Goal: Transaction & Acquisition: Purchase product/service

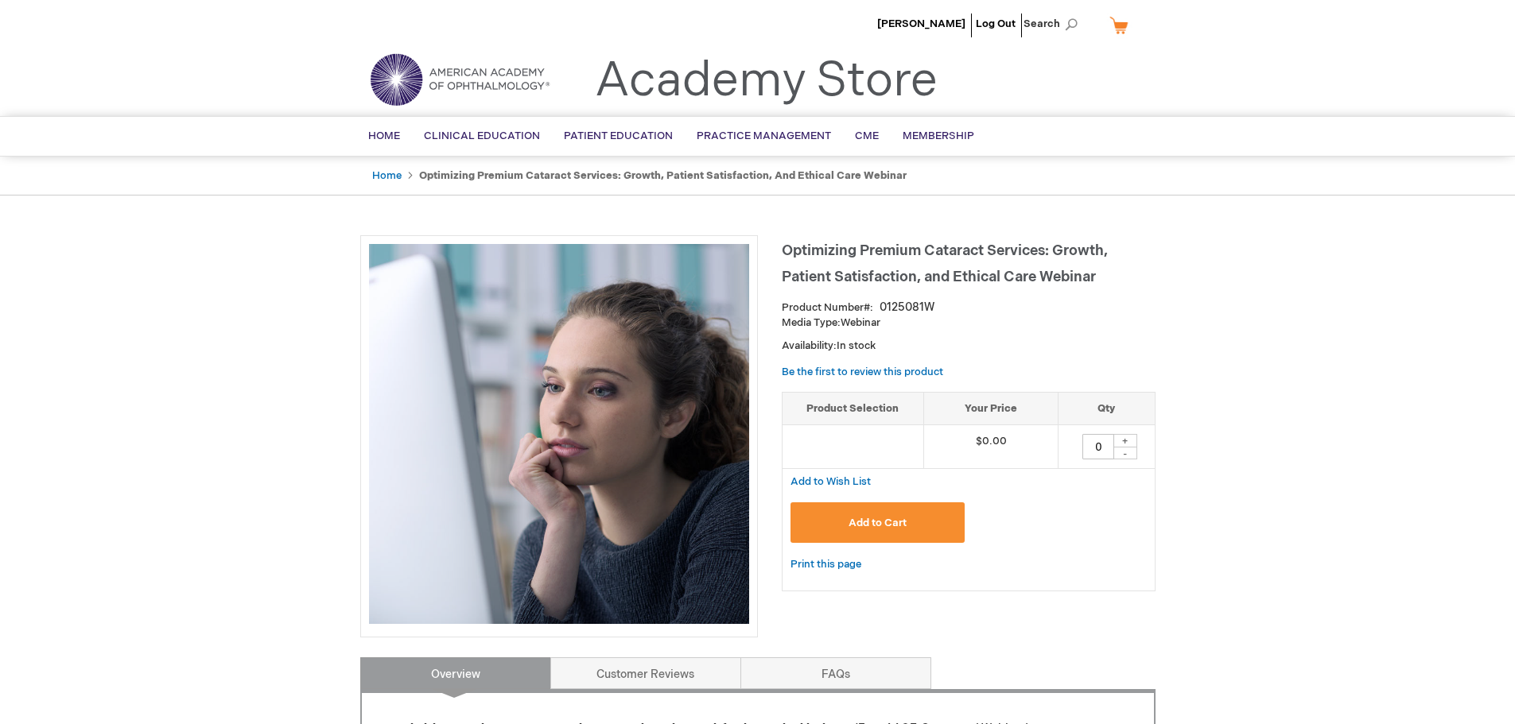
click at [891, 515] on button "Add to Cart" at bounding box center [877, 523] width 175 height 41
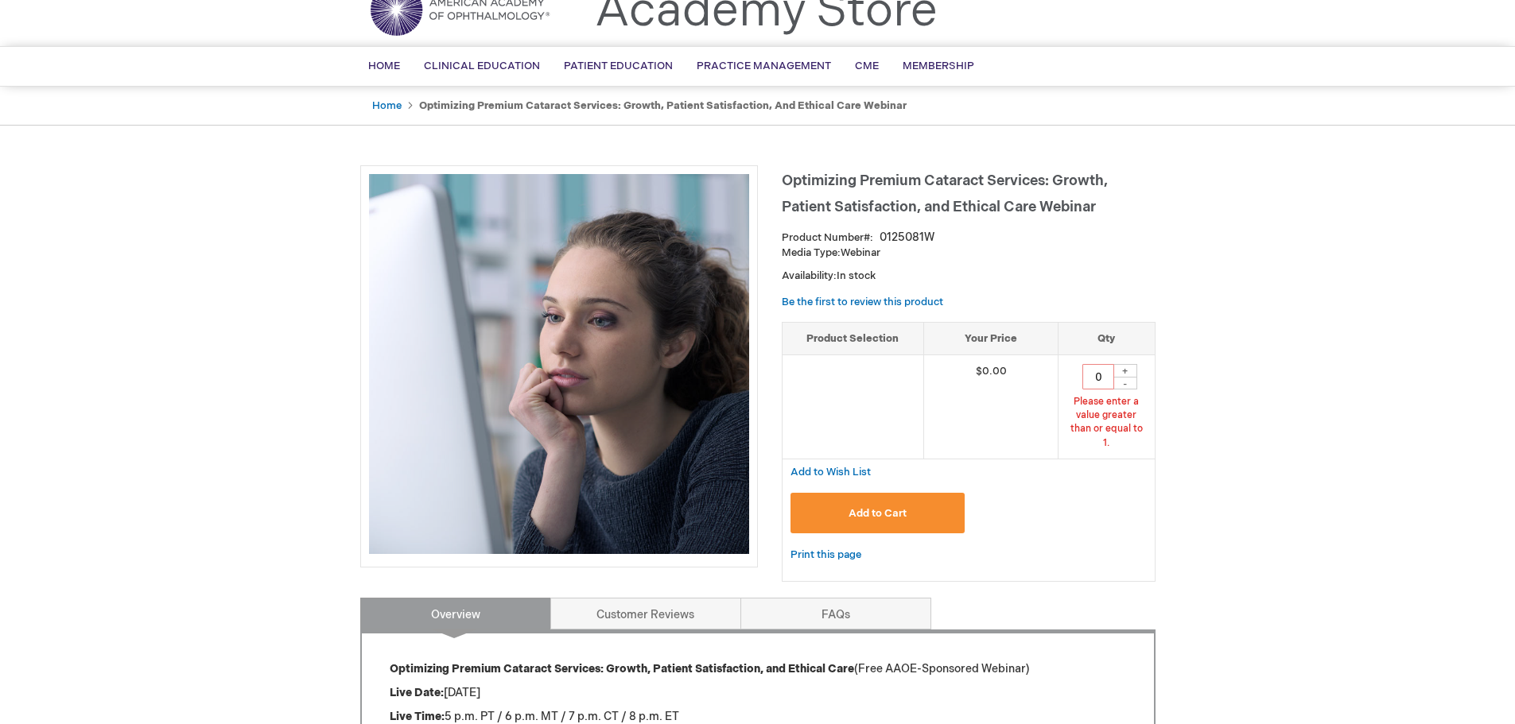
scroll to position [72, 0]
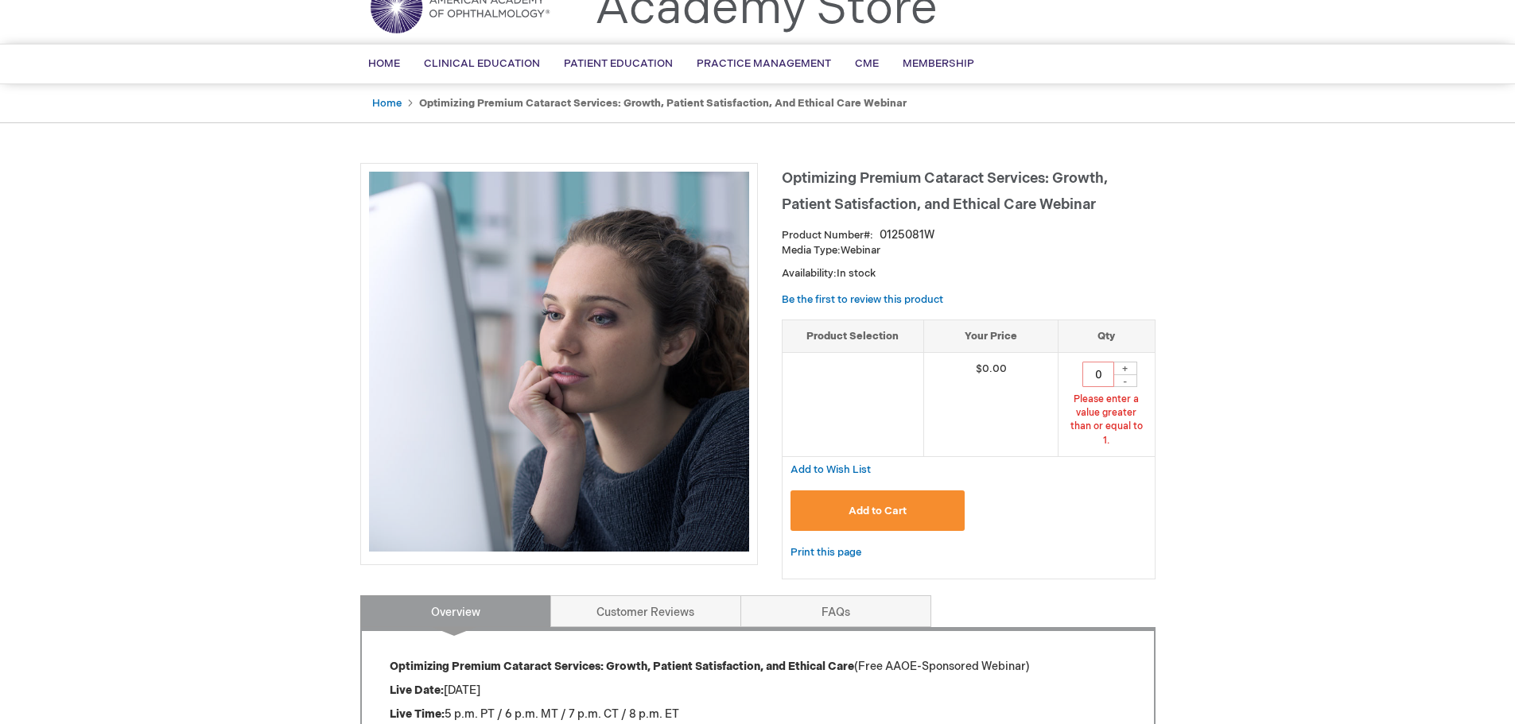
click at [1124, 367] on div "+" at bounding box center [1125, 369] width 24 height 14
type input "1"
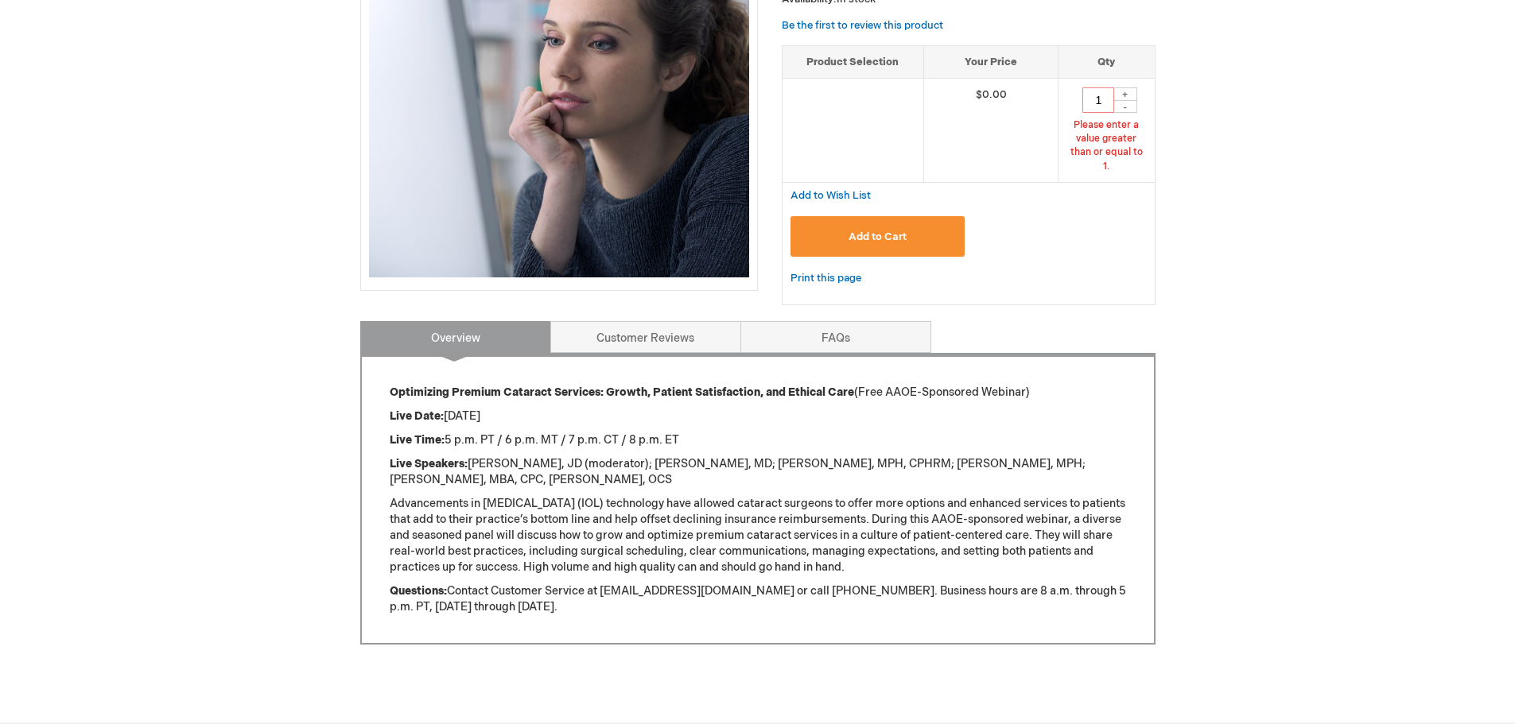
scroll to position [390, 0]
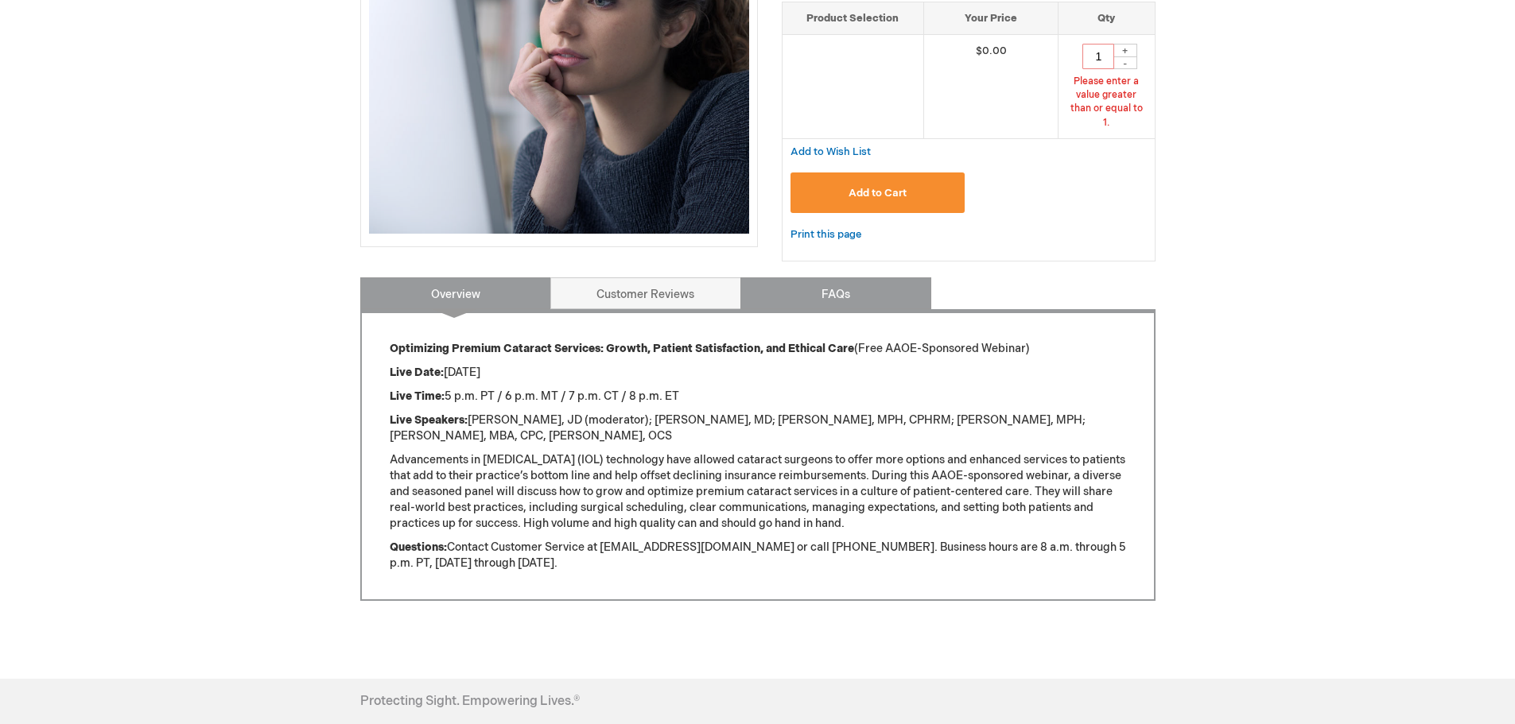
click at [829, 278] on link "FAQs" at bounding box center [835, 294] width 191 height 32
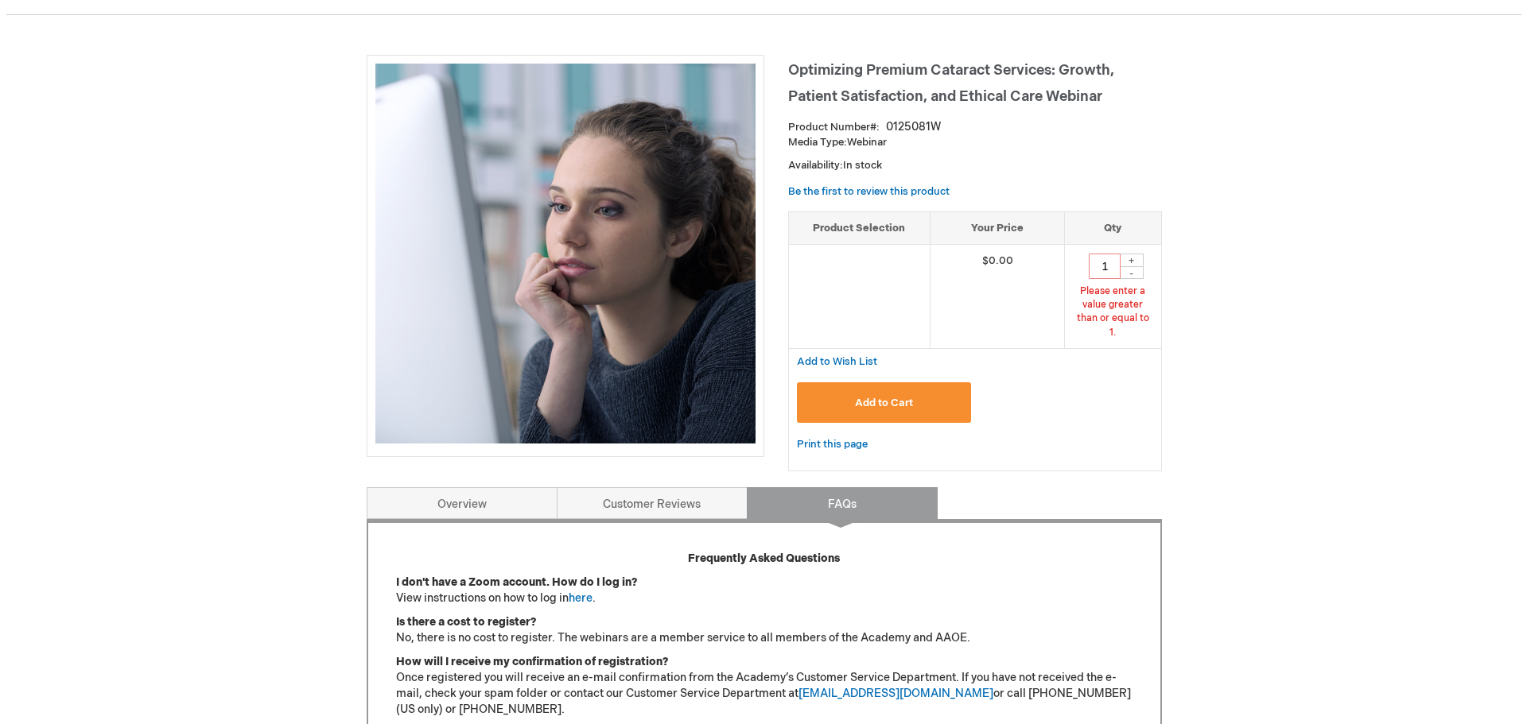
scroll to position [0, 0]
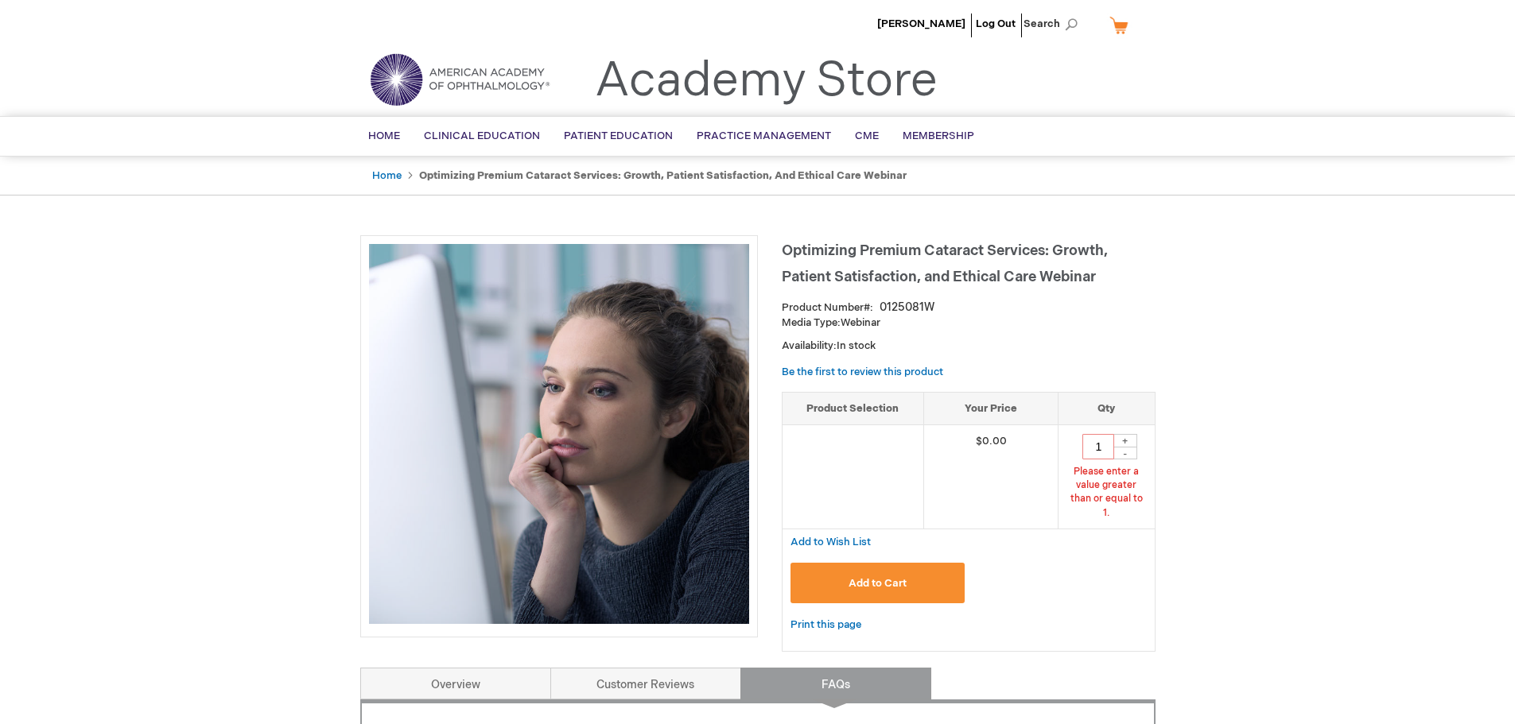
click at [909, 568] on button "Add to Cart" at bounding box center [877, 583] width 175 height 41
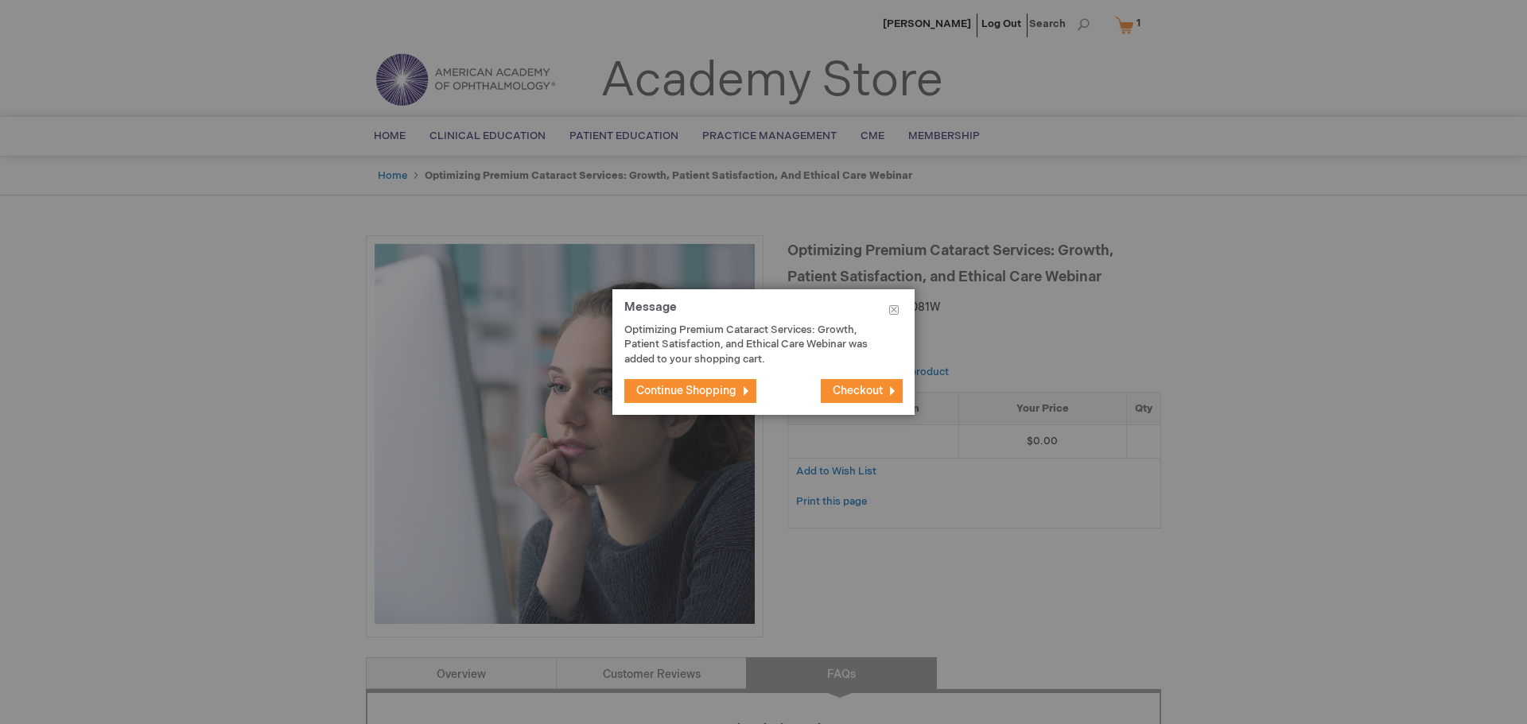
click at [870, 387] on span "Checkout" at bounding box center [858, 391] width 50 height 14
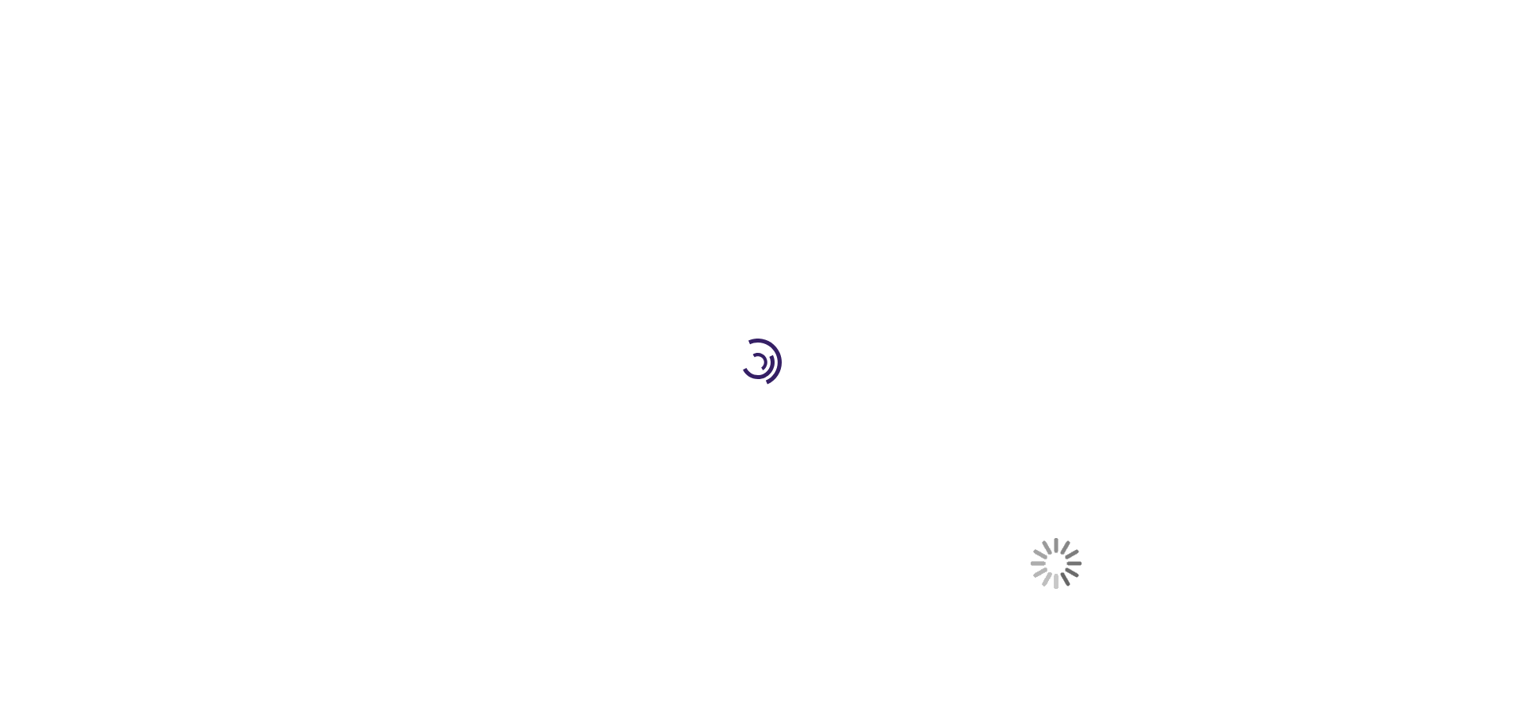
select select "US"
select select "62"
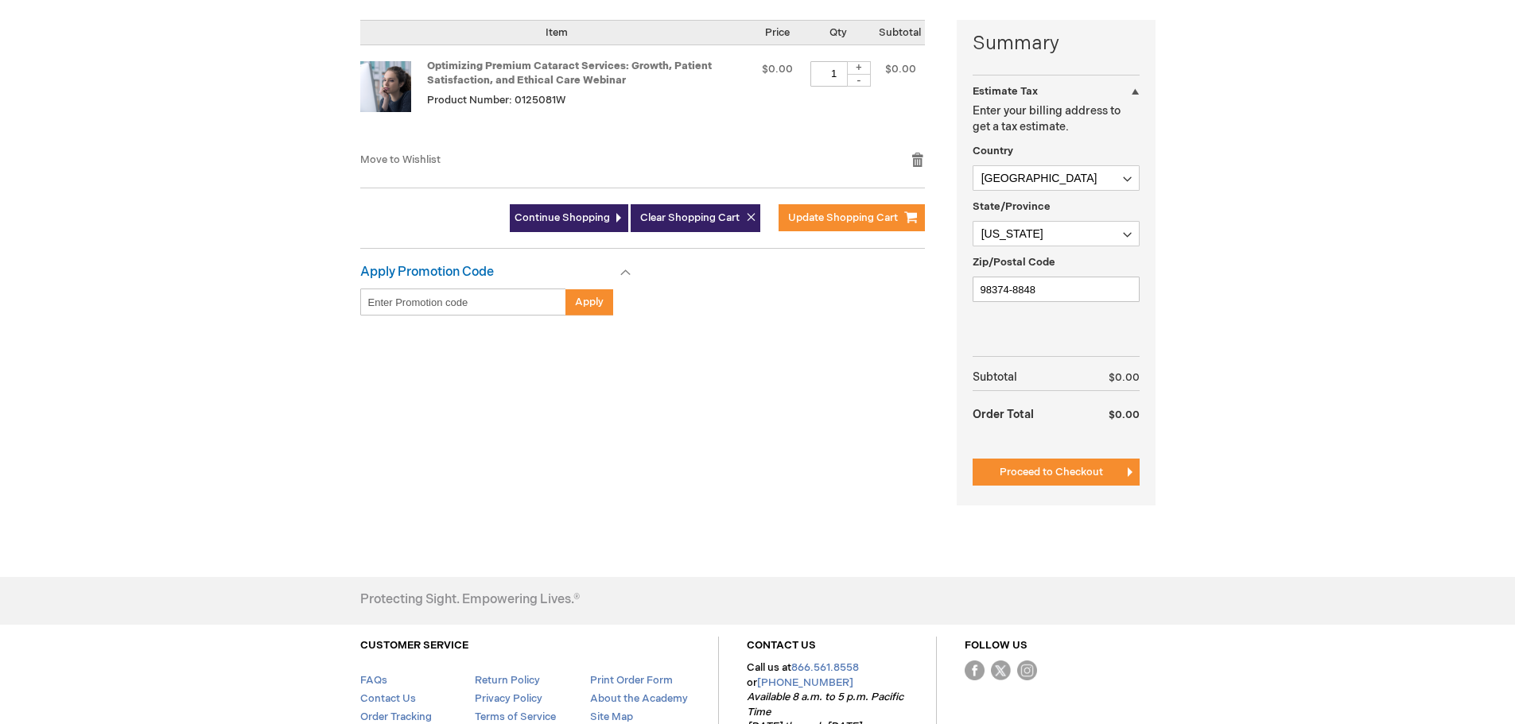
scroll to position [398, 0]
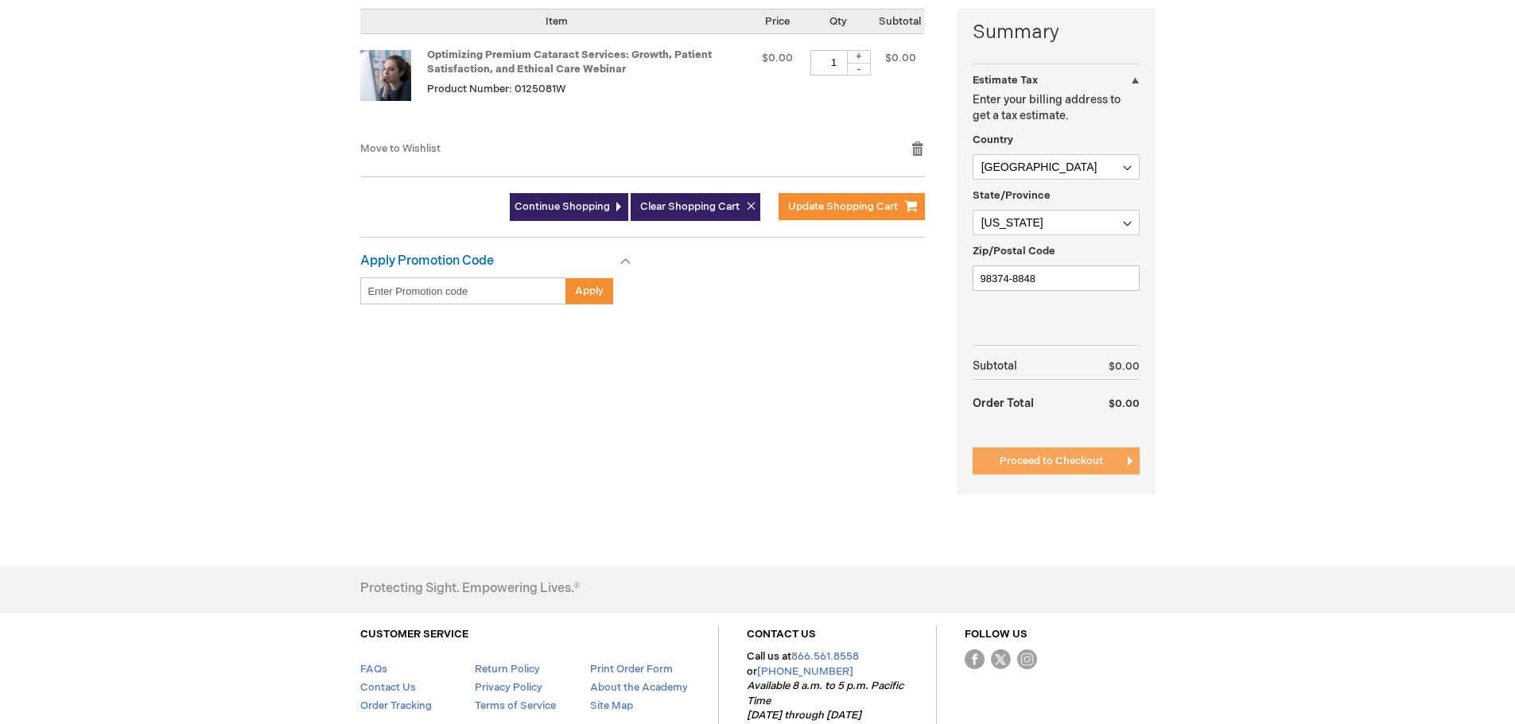
click at [1081, 458] on span "Proceed to Checkout" at bounding box center [1051, 461] width 103 height 13
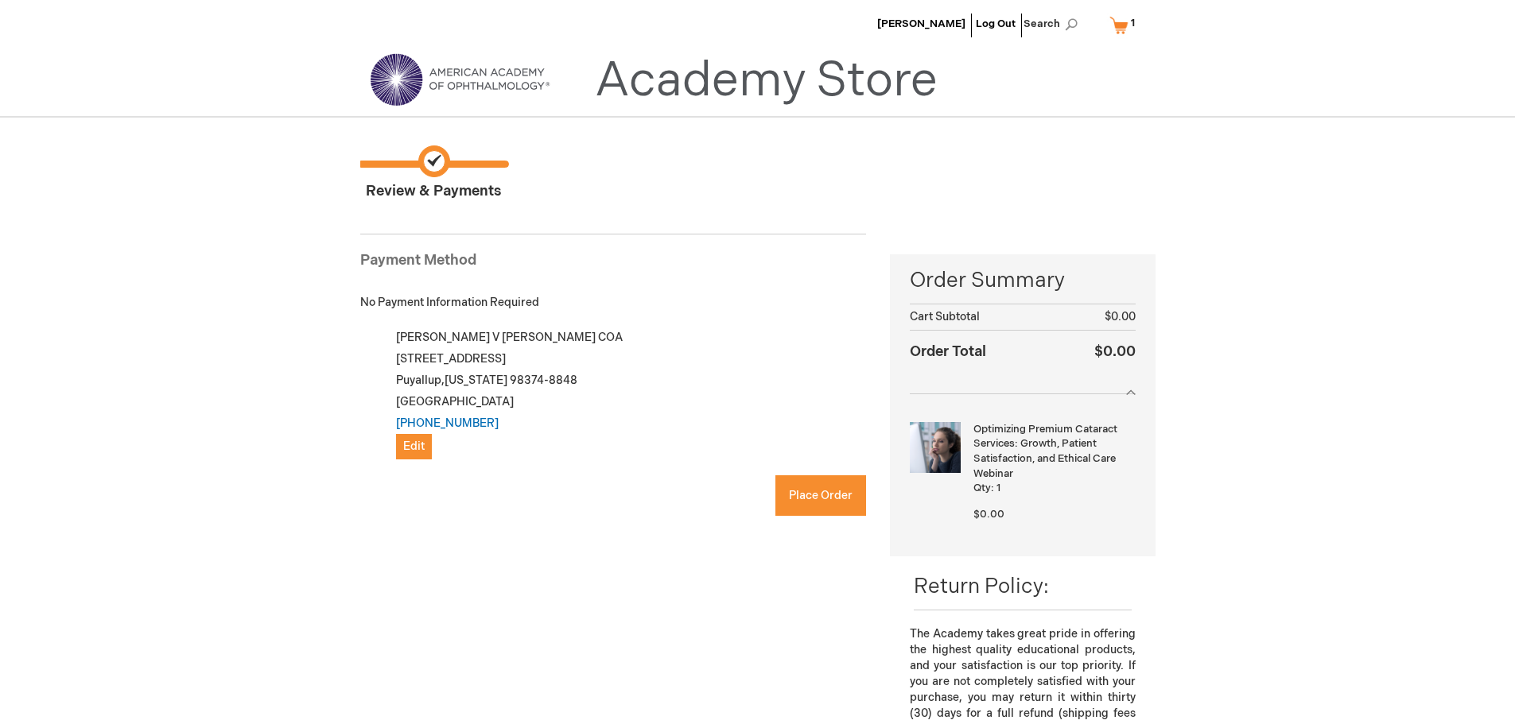
checkbox input "true"
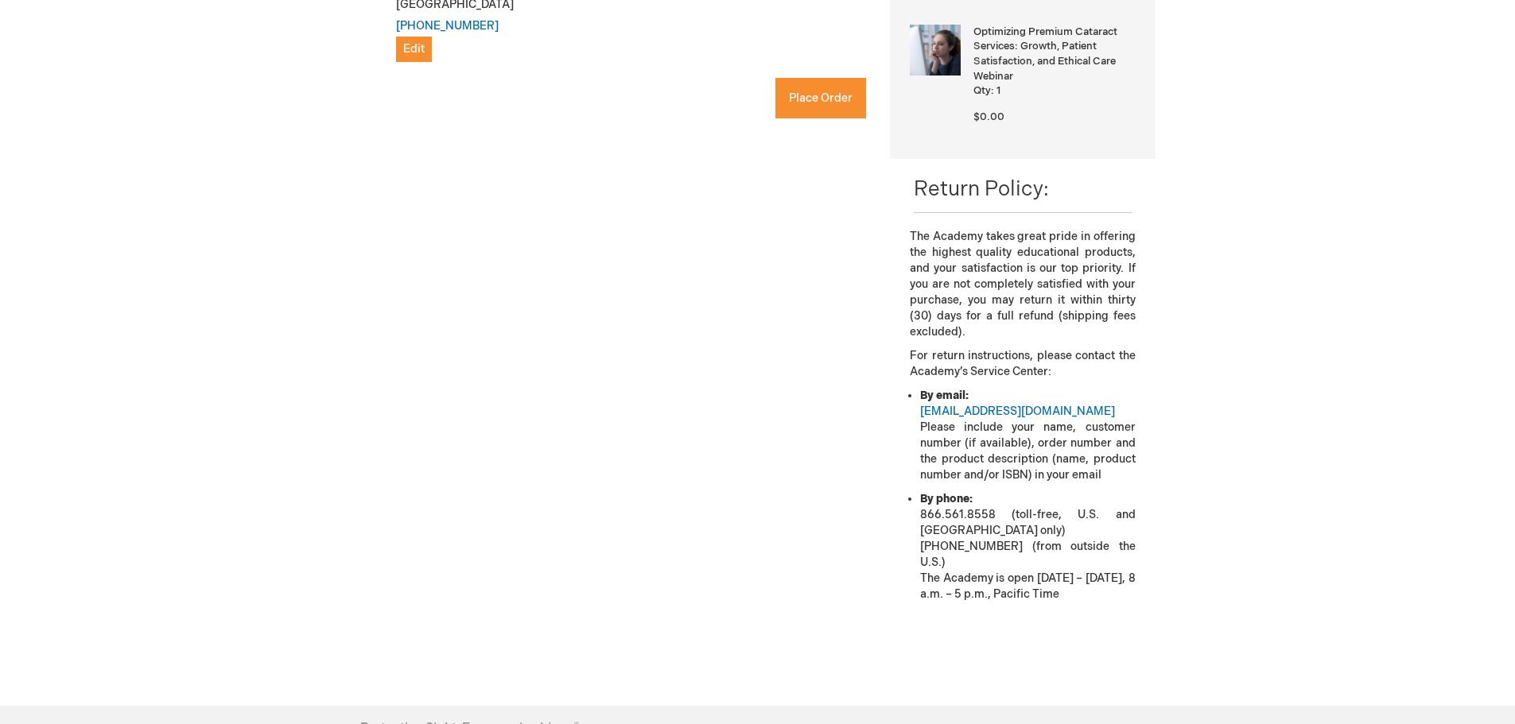
scroll to position [80, 0]
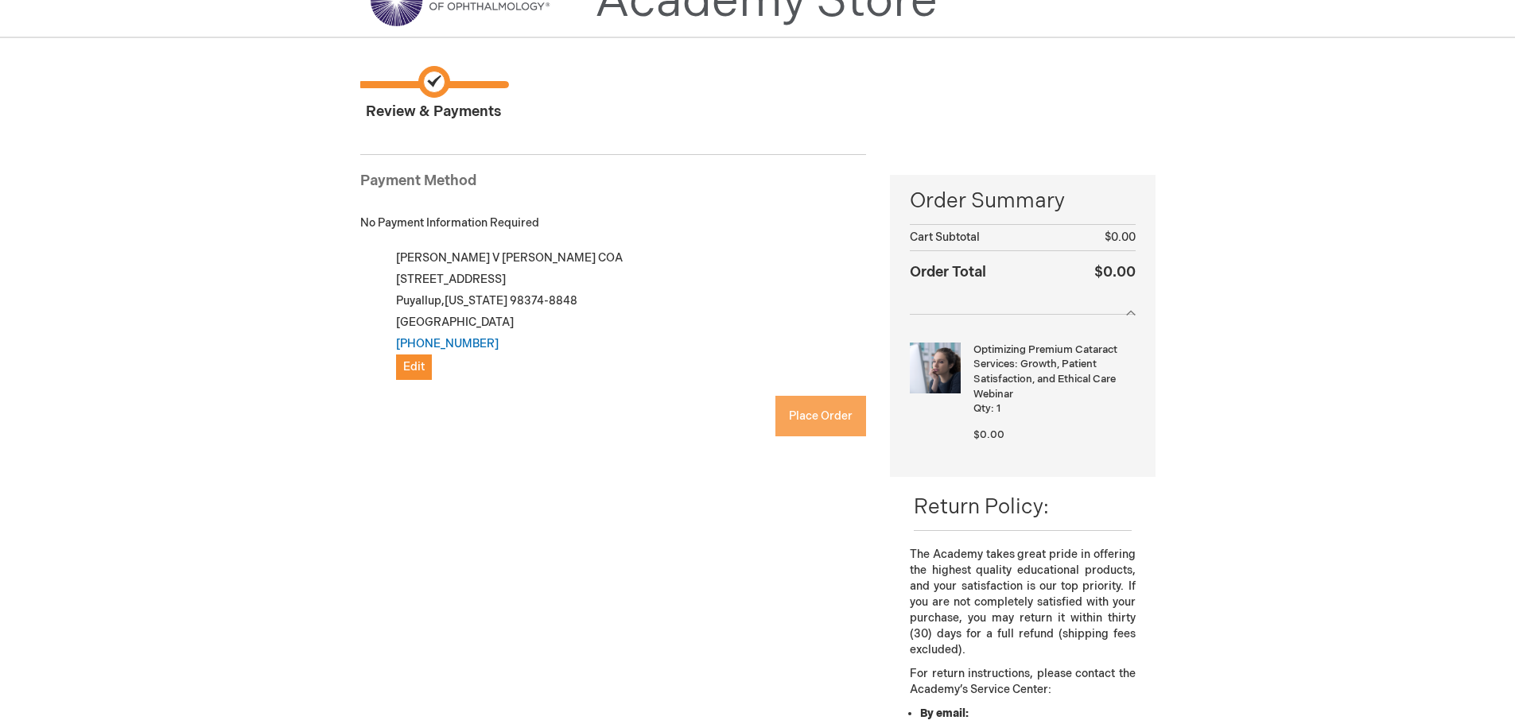
click at [817, 412] on span "Place Order" at bounding box center [821, 417] width 64 height 14
